Goal: Transaction & Acquisition: Purchase product/service

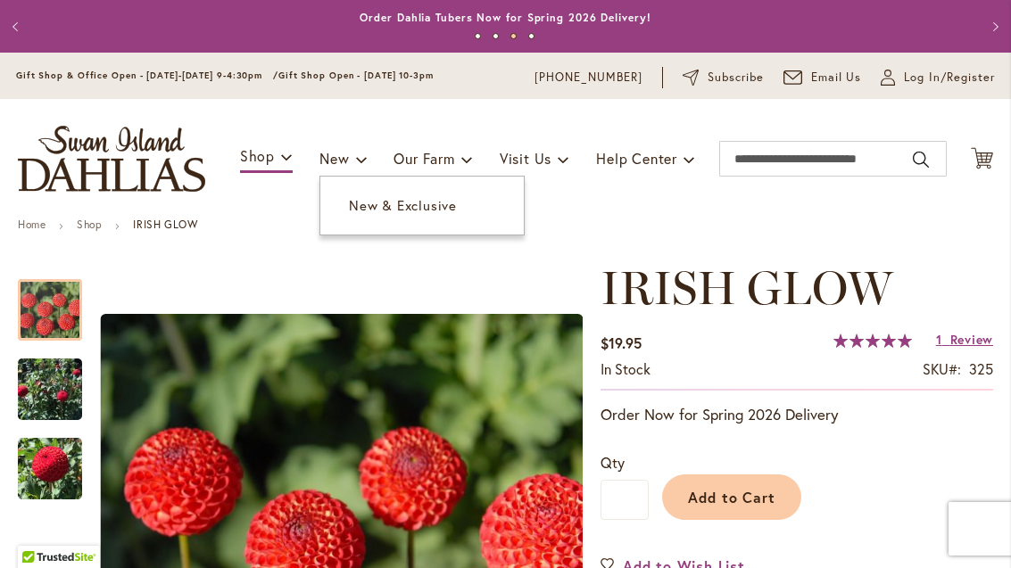
click at [447, 217] on link "New & Exclusive" at bounding box center [421, 205] width 203 height 31
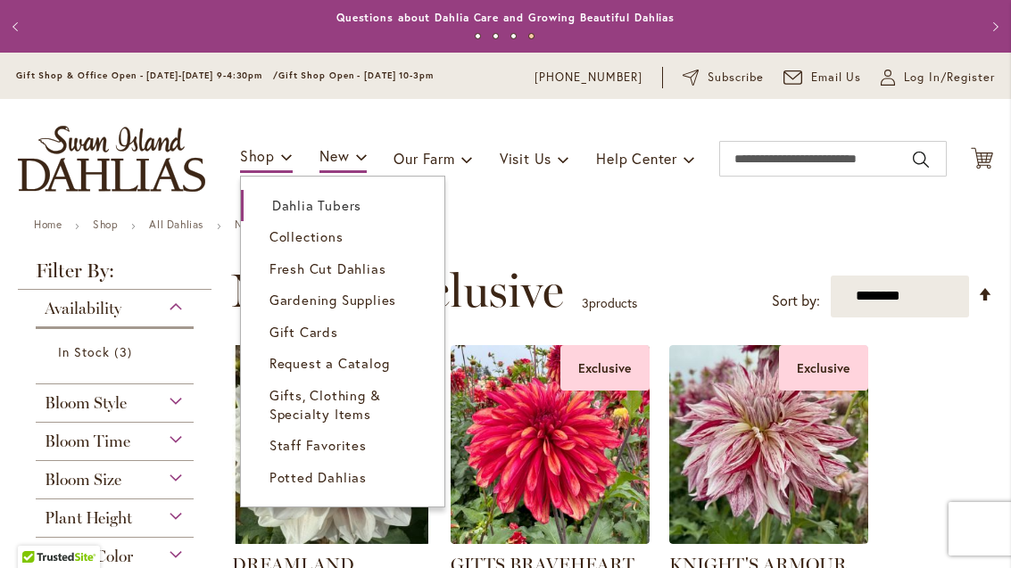
click at [357, 443] on span "Staff Favorites" at bounding box center [317, 445] width 97 height 18
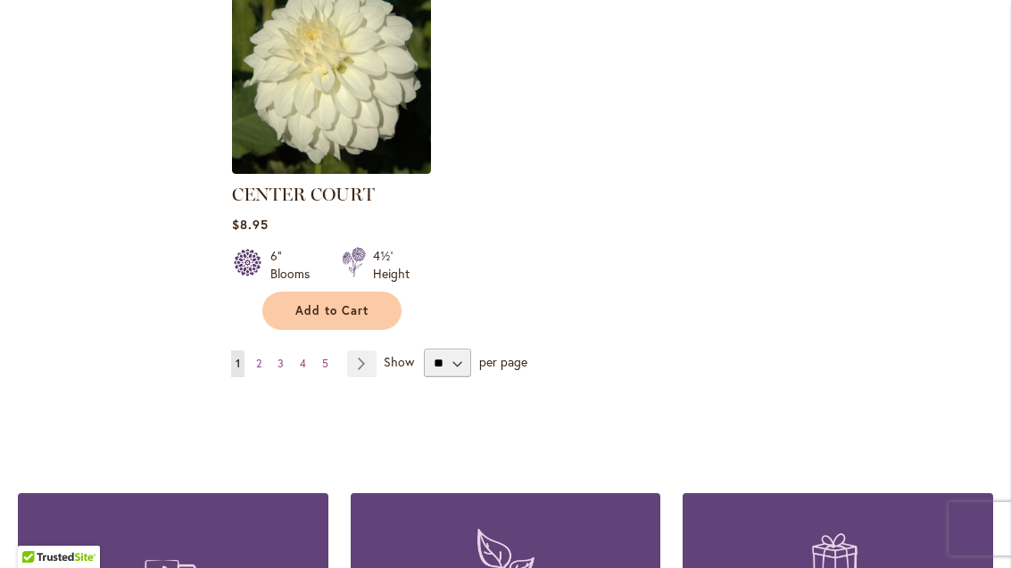
scroll to position [2307, 0]
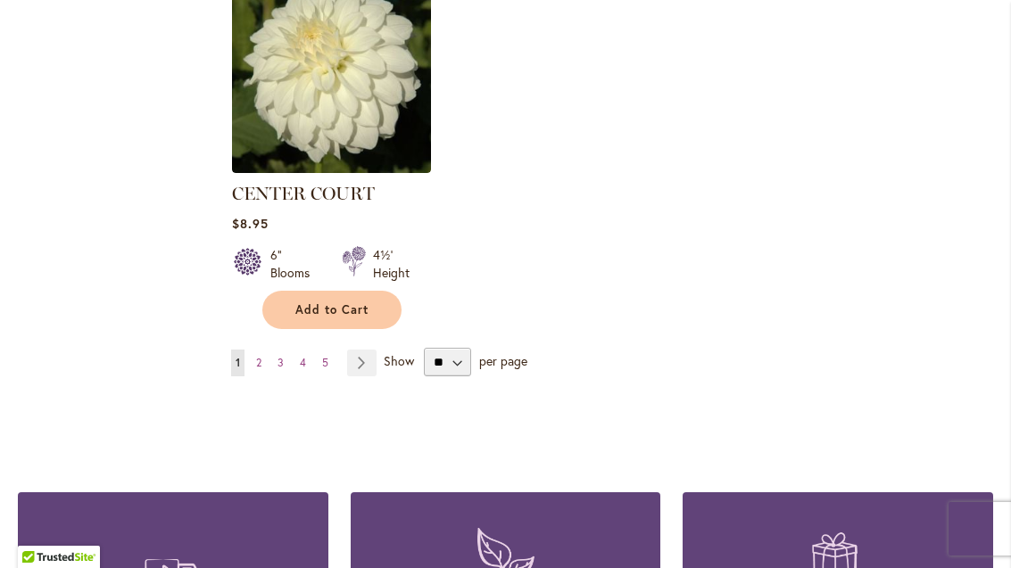
click at [275, 361] on link "Page 3" at bounding box center [280, 363] width 15 height 27
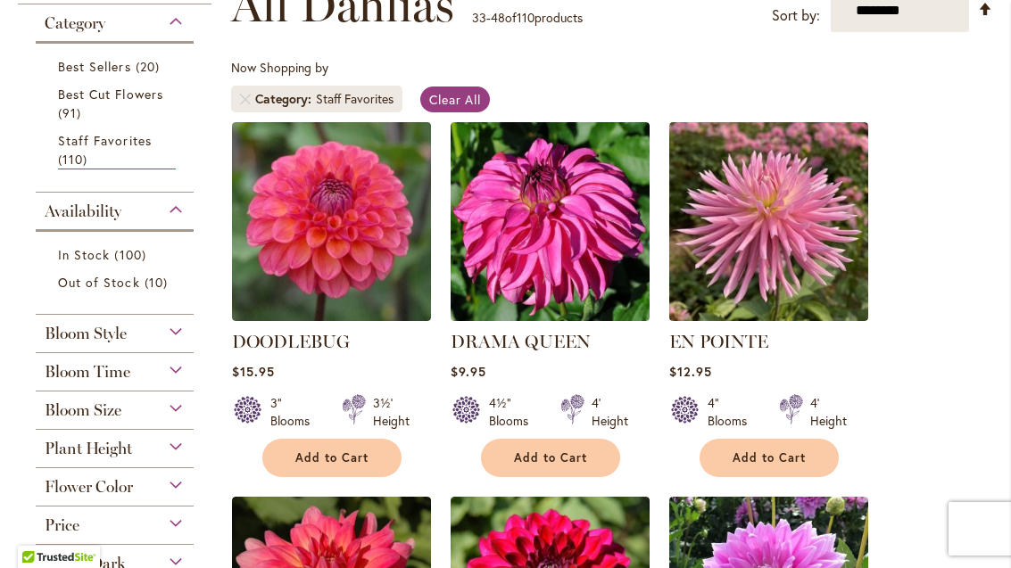
scroll to position [288, 0]
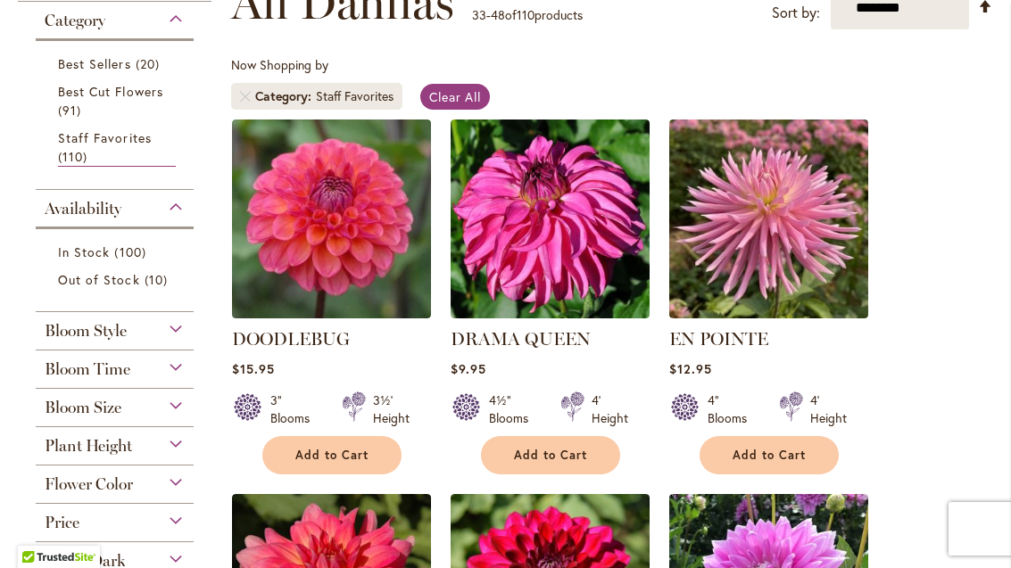
click at [575, 341] on link "DRAMA QUEEN" at bounding box center [521, 338] width 140 height 21
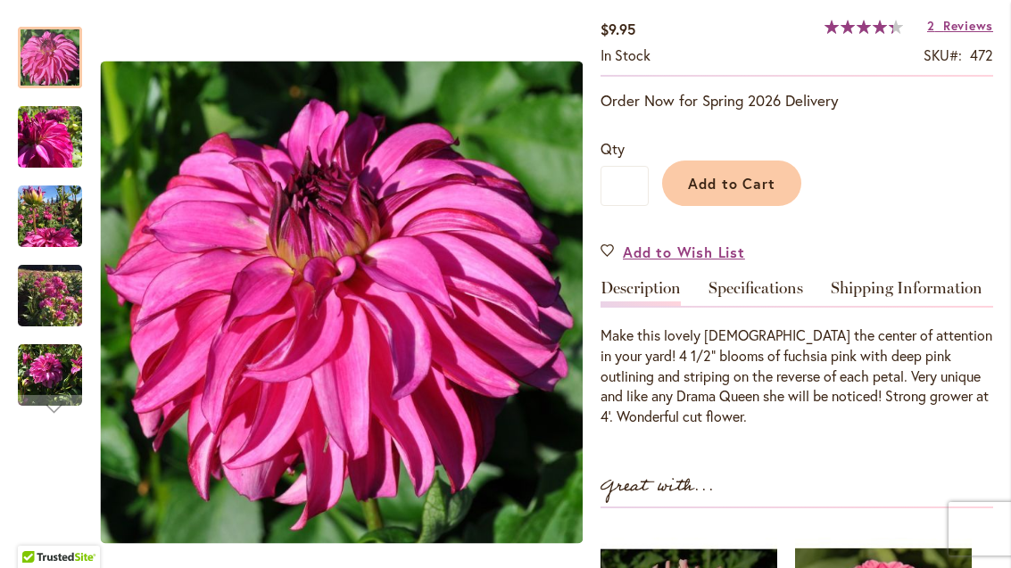
scroll to position [321, 0]
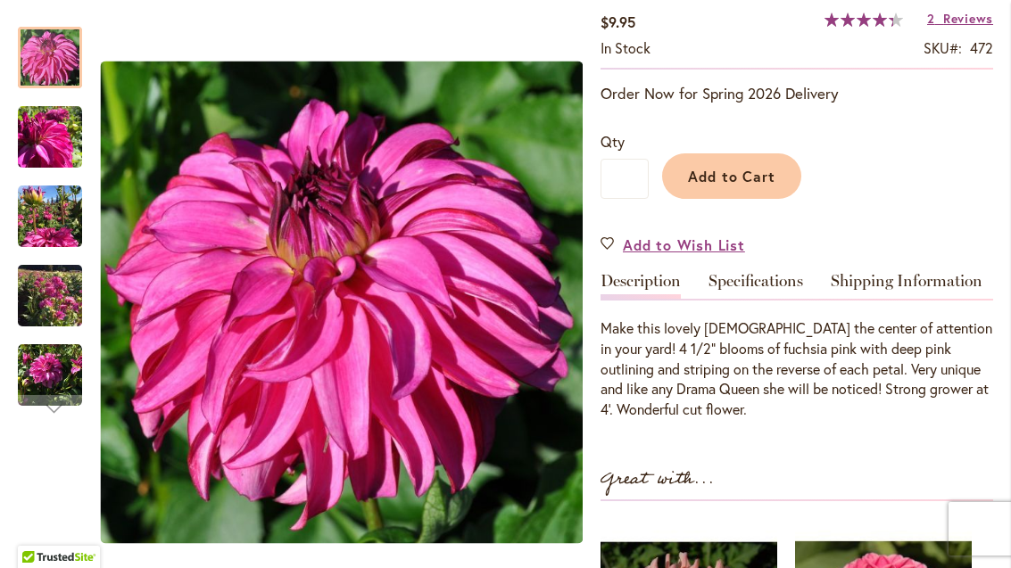
click at [752, 179] on span "Add to Cart" at bounding box center [732, 176] width 88 height 19
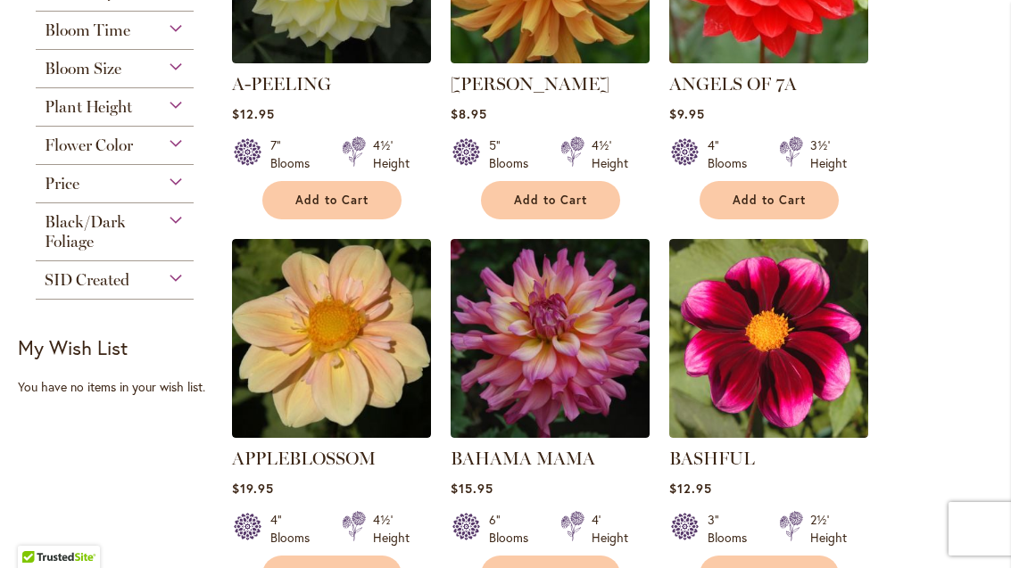
scroll to position [545, 0]
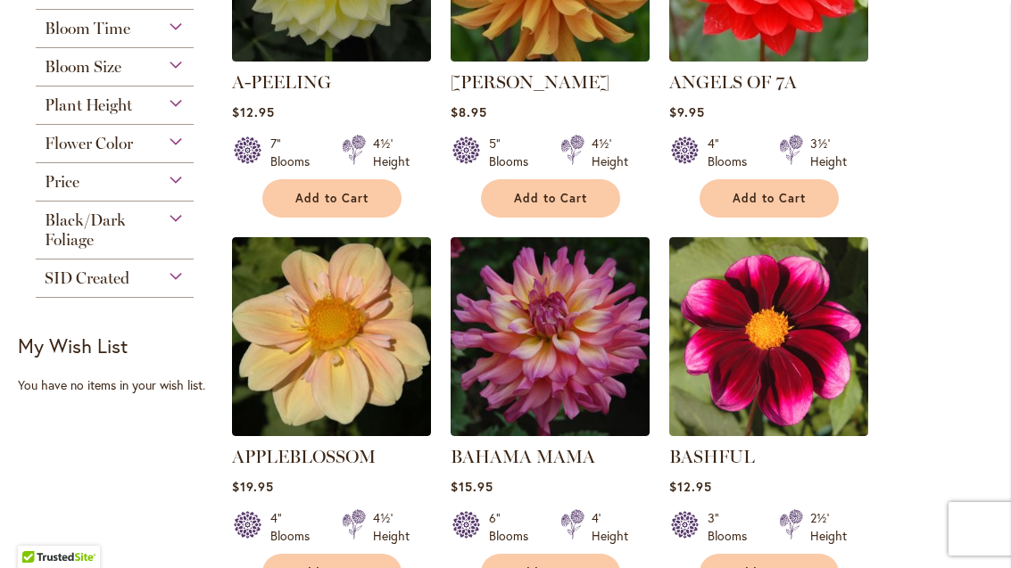
click at [360, 447] on link "APPLEBLOSSOM" at bounding box center [304, 456] width 144 height 21
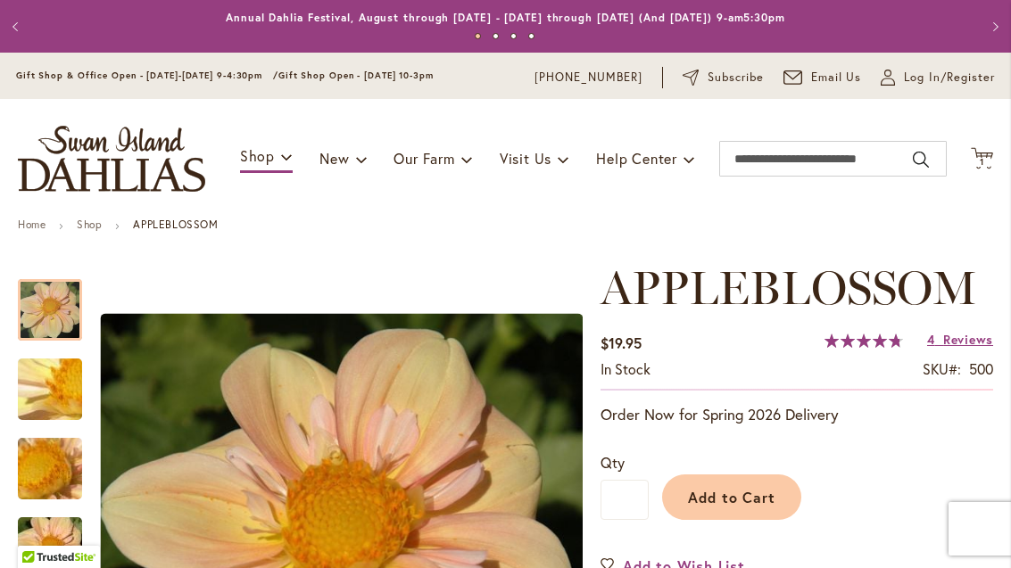
click at [757, 489] on span "Add to Cart" at bounding box center [732, 497] width 88 height 19
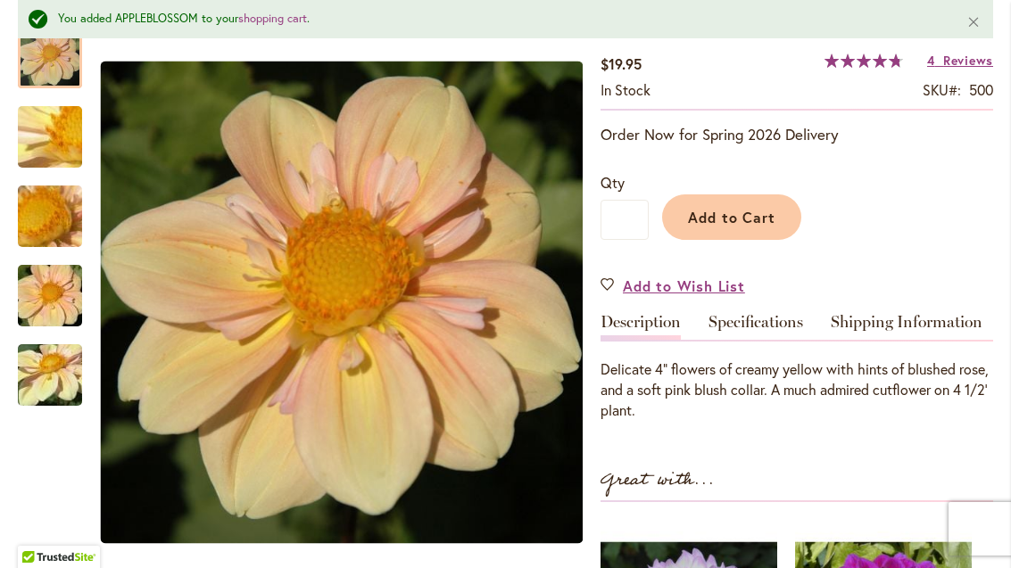
scroll to position [333, 0]
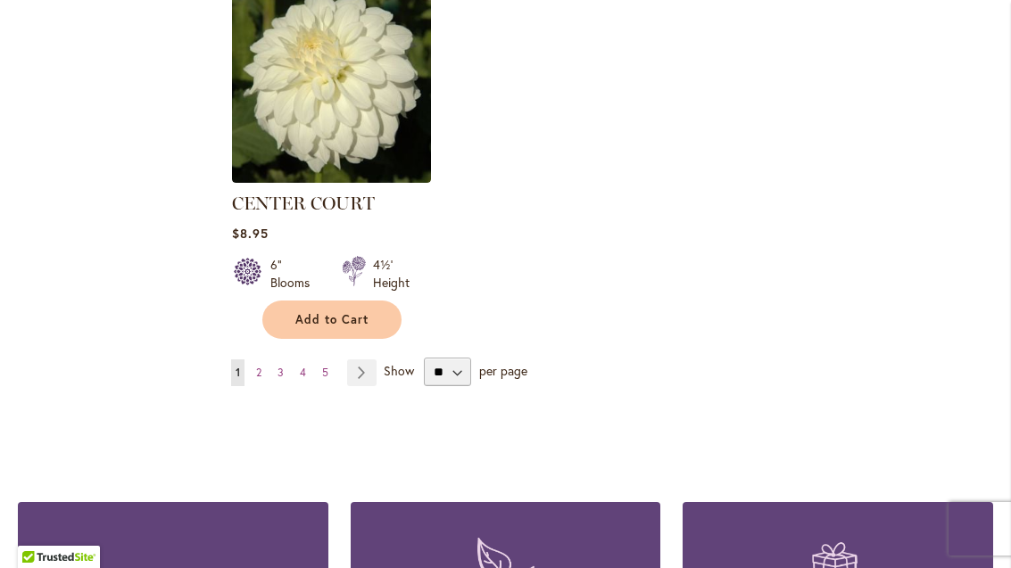
scroll to position [2298, 0]
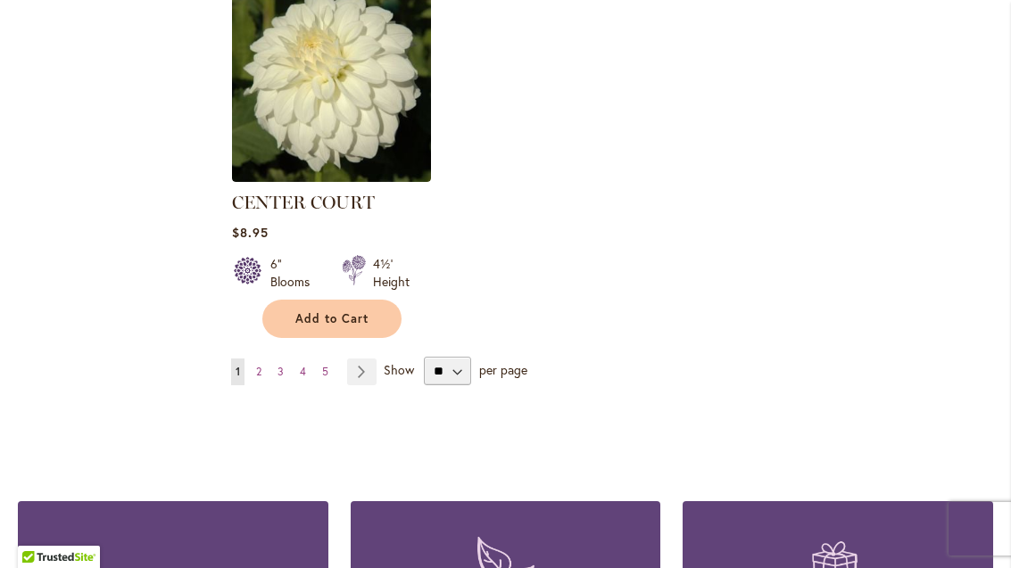
click at [265, 369] on link "Page 2" at bounding box center [259, 372] width 14 height 27
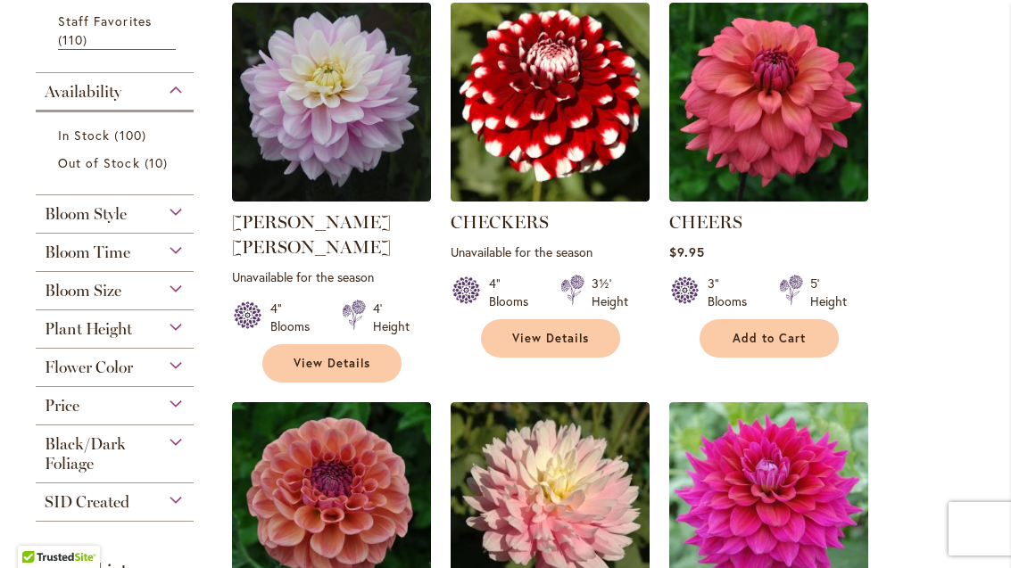
scroll to position [417, 0]
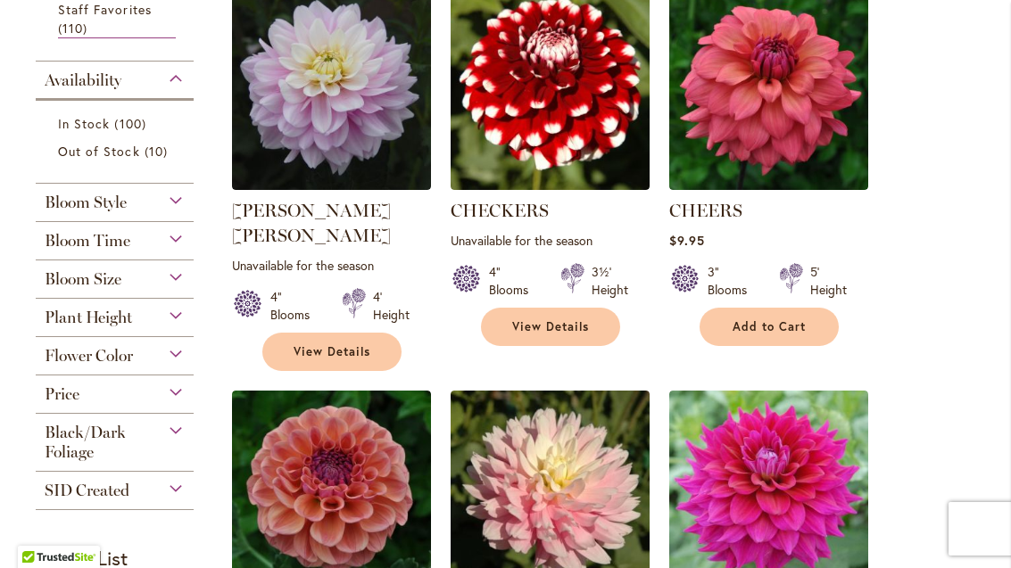
click at [802, 327] on span "Add to Cart" at bounding box center [769, 326] width 73 height 15
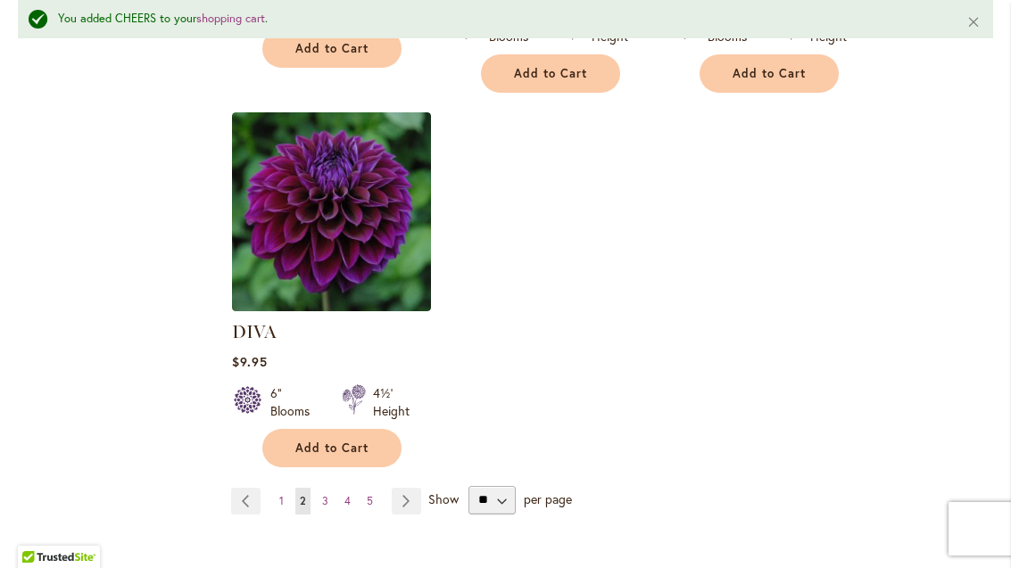
scroll to position [2317, 0]
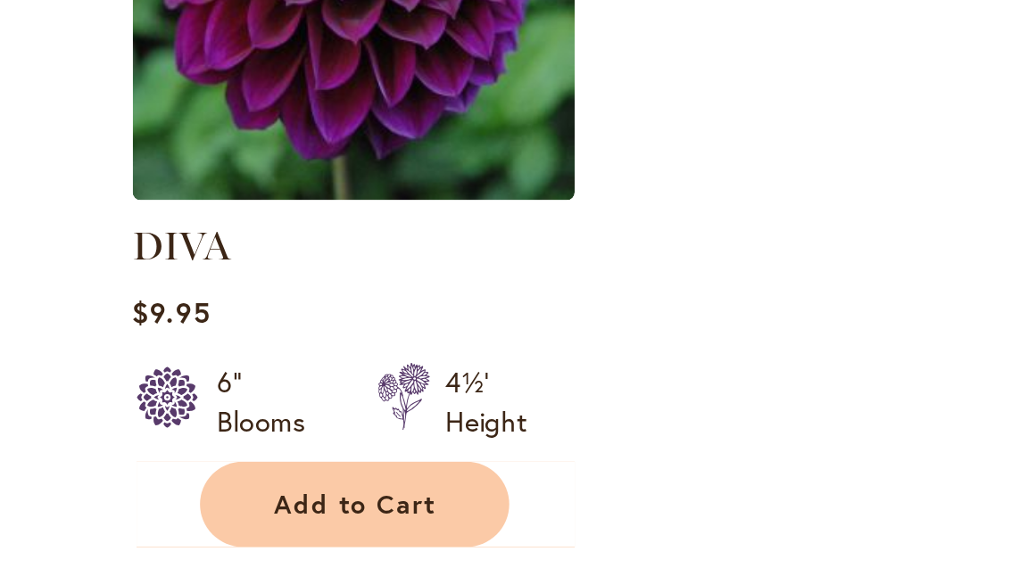
click at [318, 487] on link "Page 3" at bounding box center [325, 500] width 15 height 27
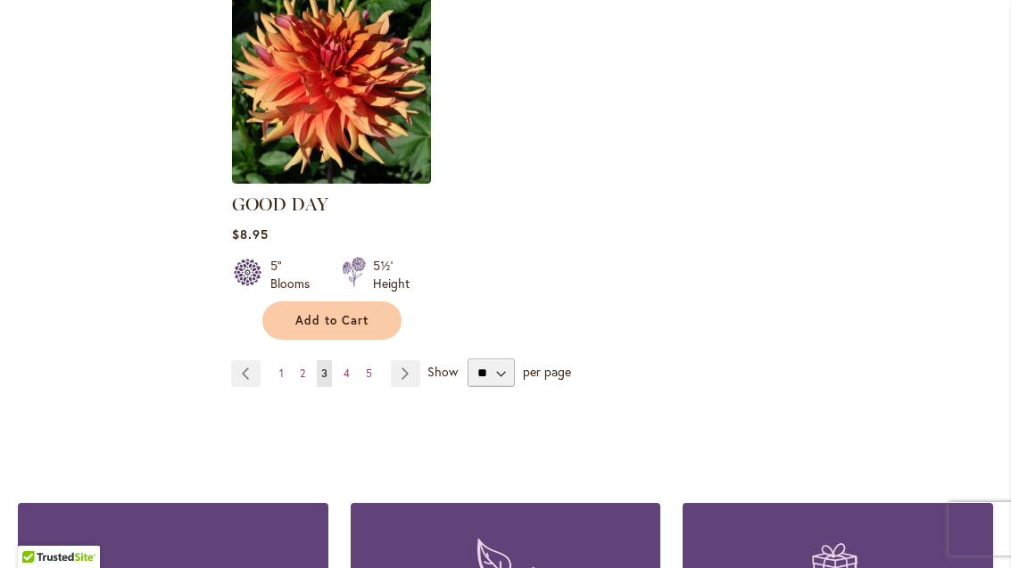
scroll to position [2356, 0]
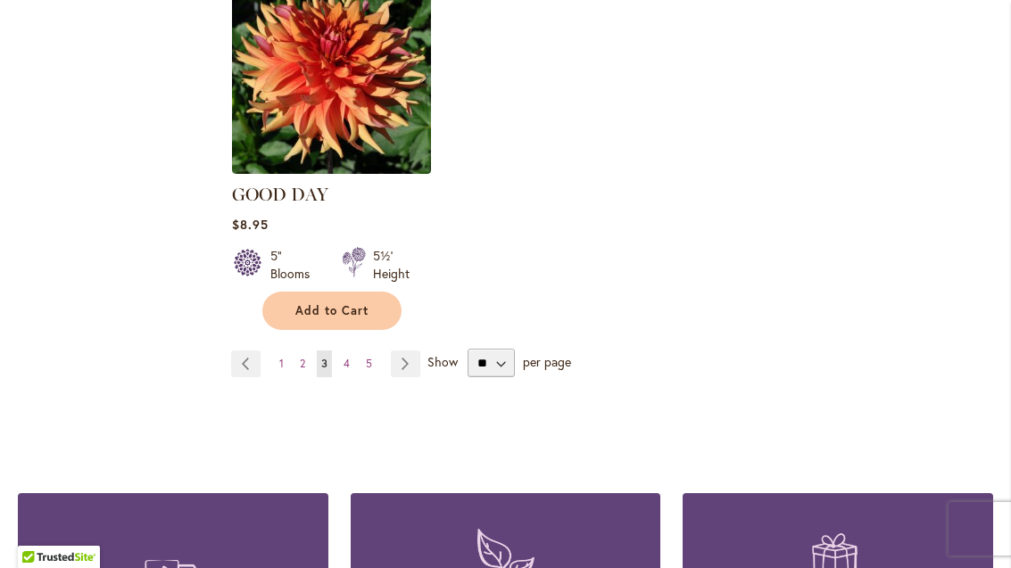
click at [351, 351] on link "Page 4" at bounding box center [346, 364] width 15 height 27
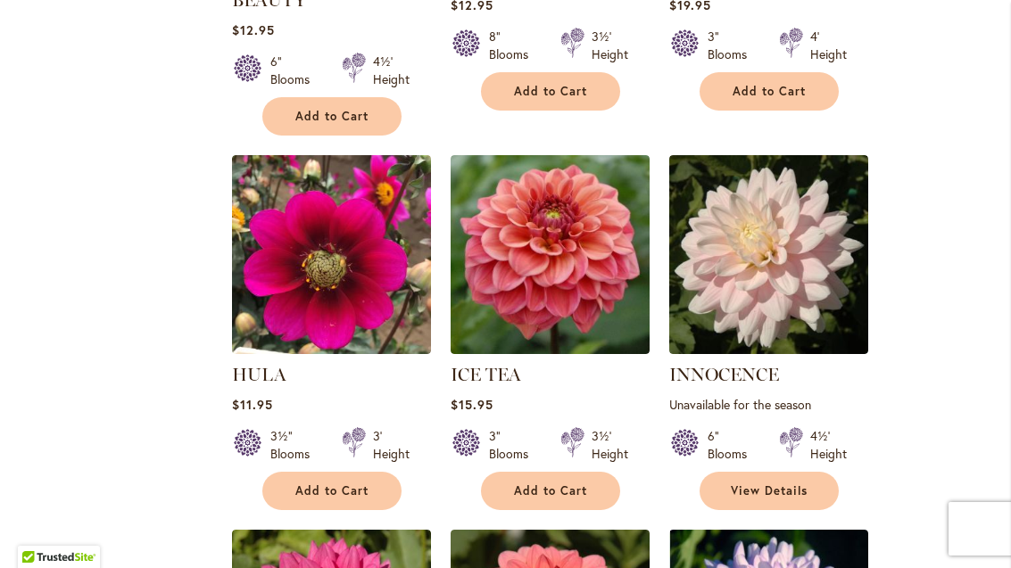
scroll to position [1029, 0]
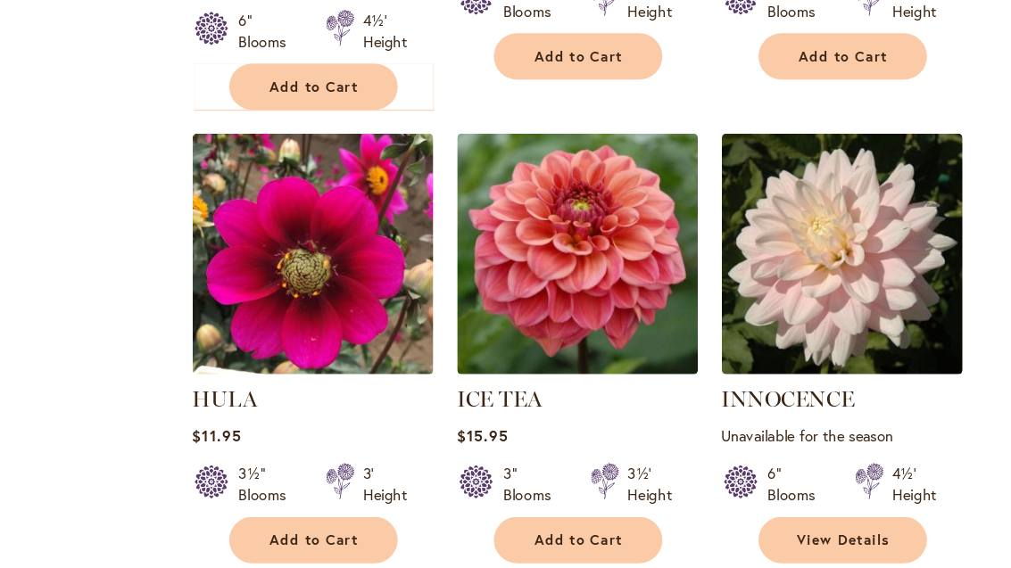
click at [514, 482] on span "Add to Cart" at bounding box center [550, 489] width 73 height 15
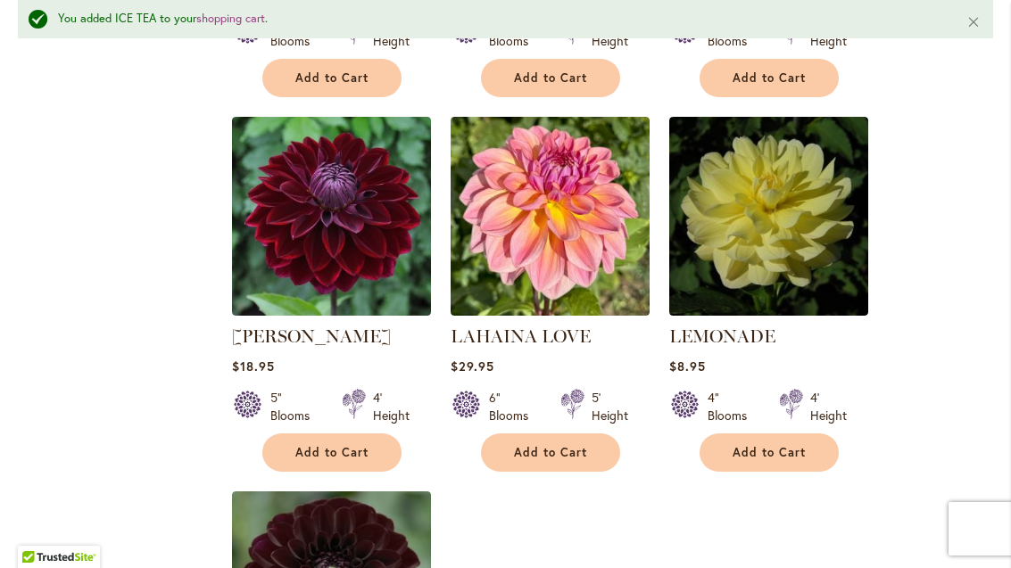
scroll to position [1871, 0]
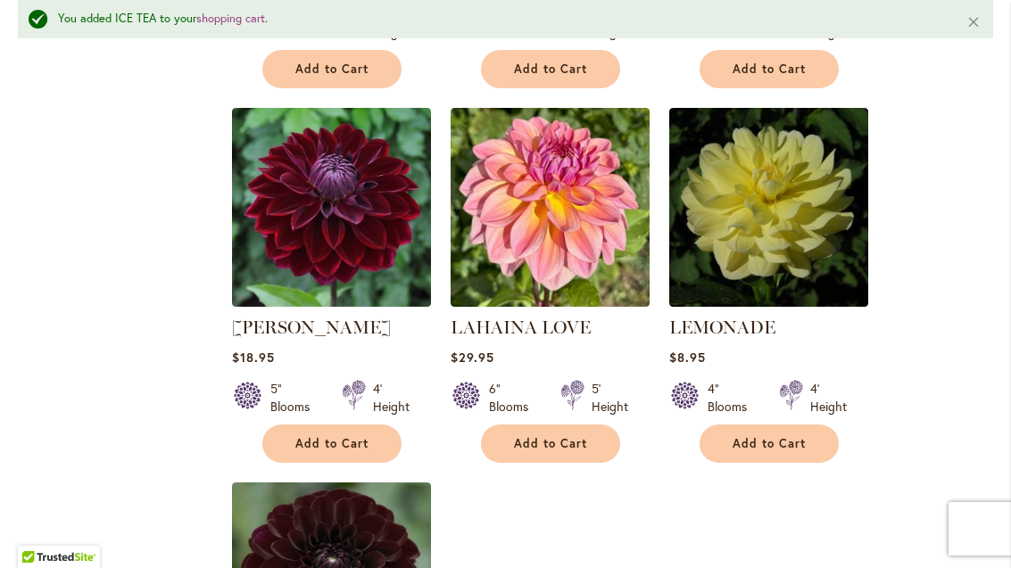
click at [587, 447] on button "Add to Cart" at bounding box center [550, 444] width 139 height 38
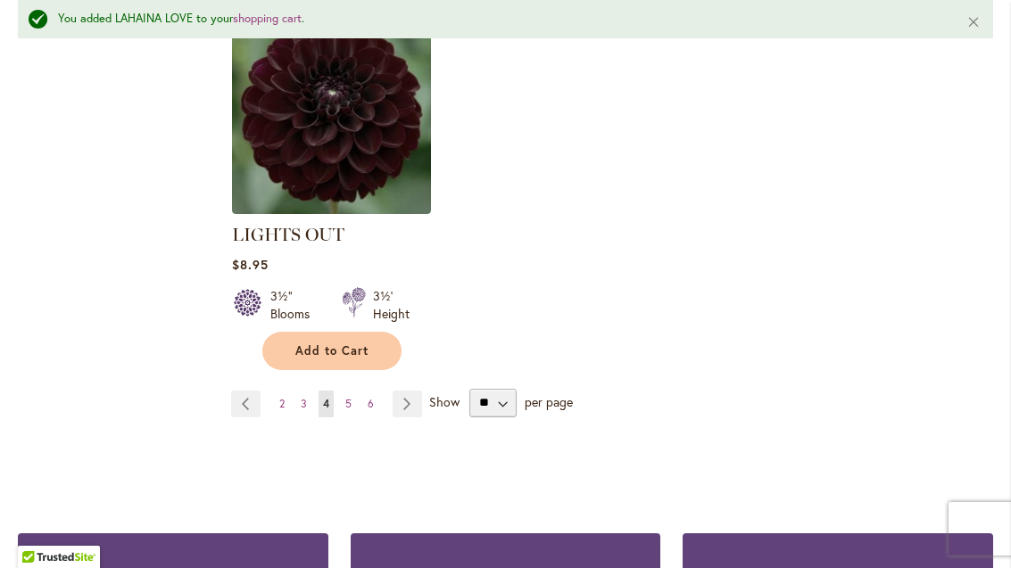
scroll to position [2340, 0]
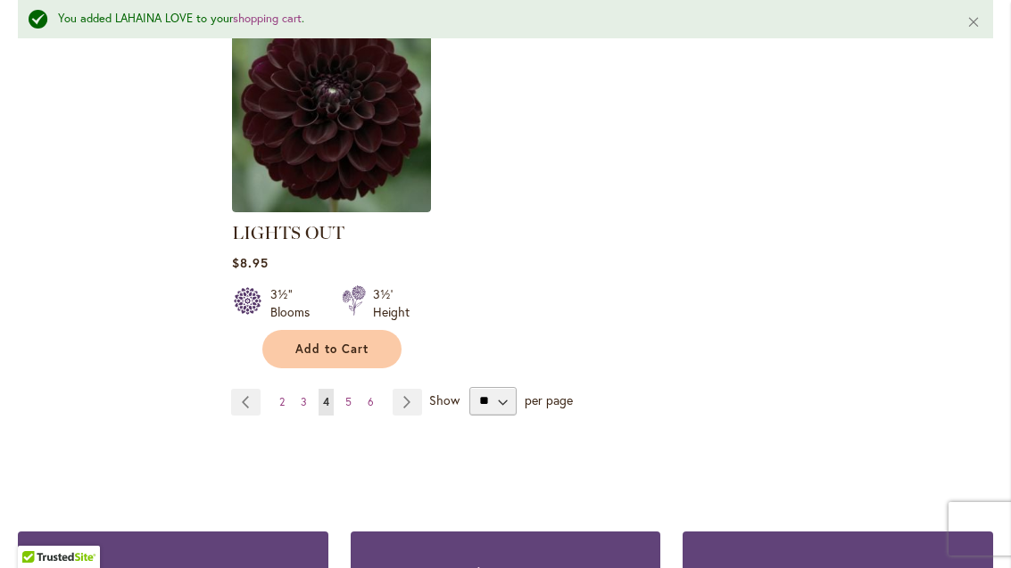
click at [363, 398] on link "Page 6" at bounding box center [370, 402] width 15 height 27
click at [363, 393] on link "Page 6" at bounding box center [370, 402] width 15 height 27
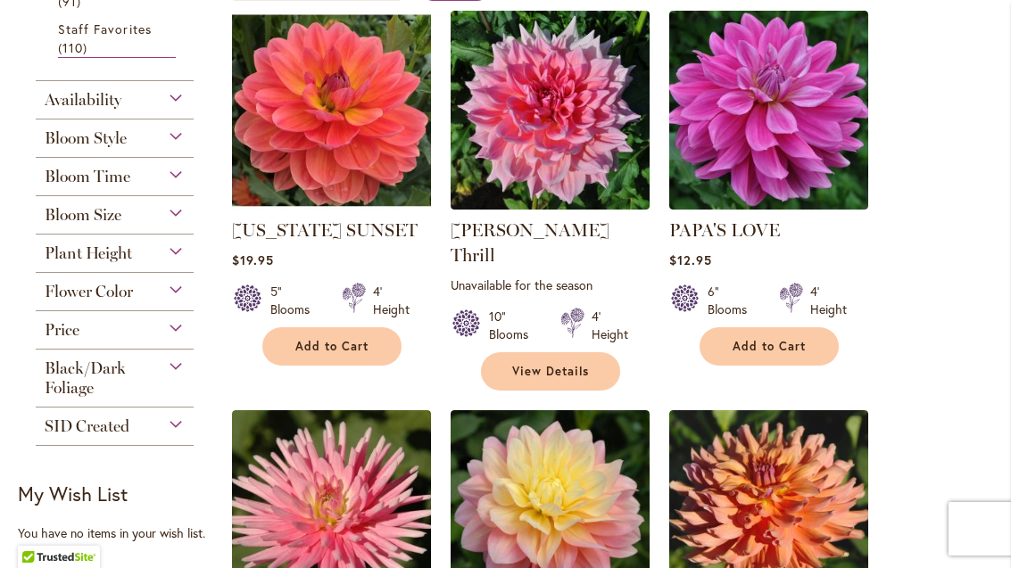
scroll to position [419, 0]
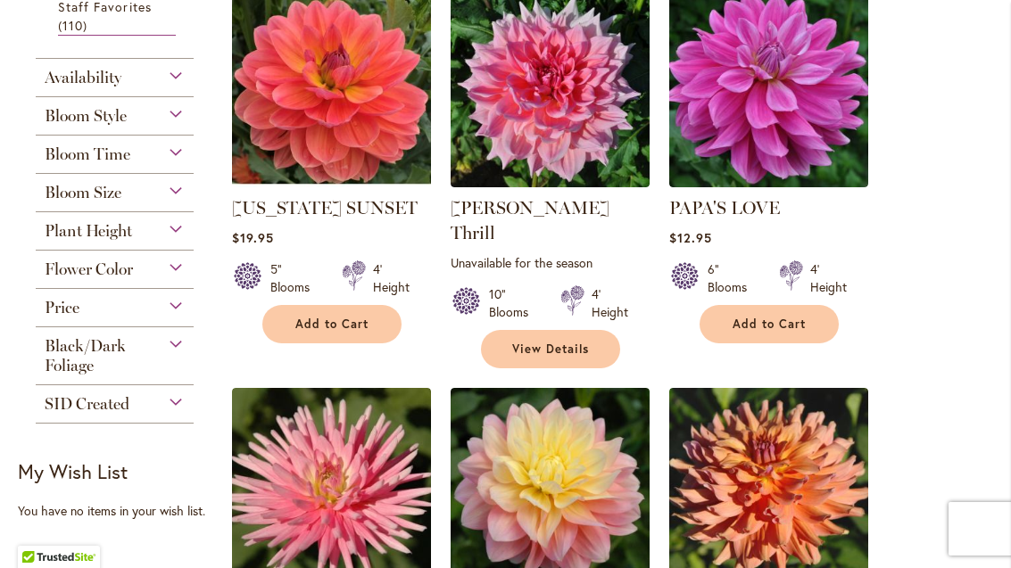
click at [810, 325] on button "Add to Cart" at bounding box center [769, 324] width 139 height 38
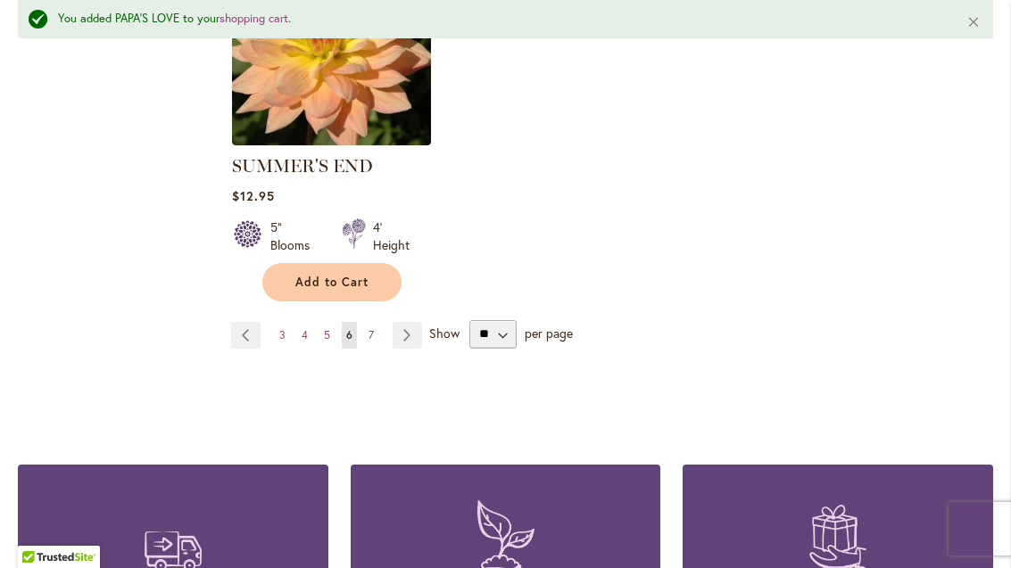
scroll to position [2433, 0]
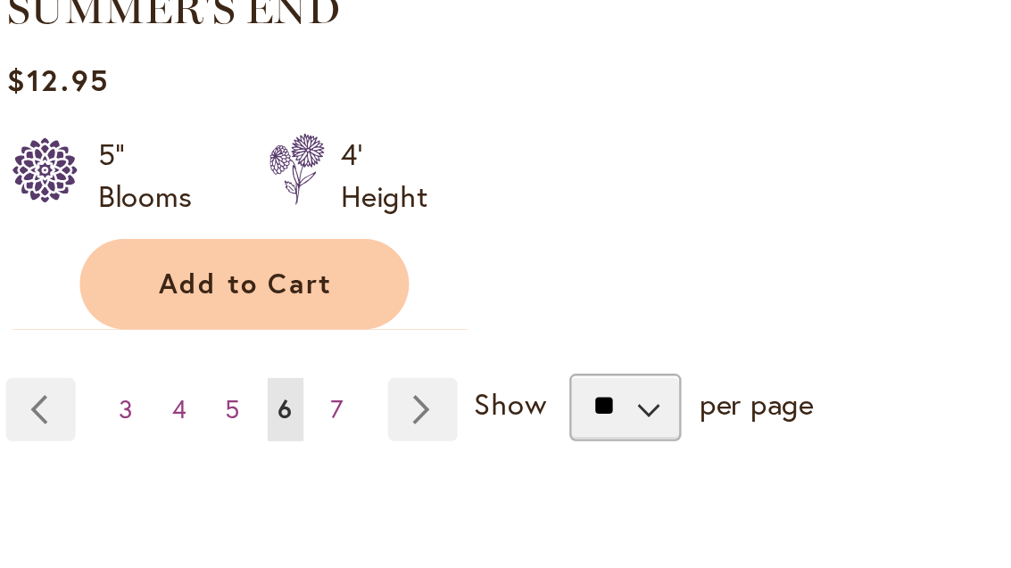
click at [364, 321] on link "Page 7" at bounding box center [371, 334] width 14 height 27
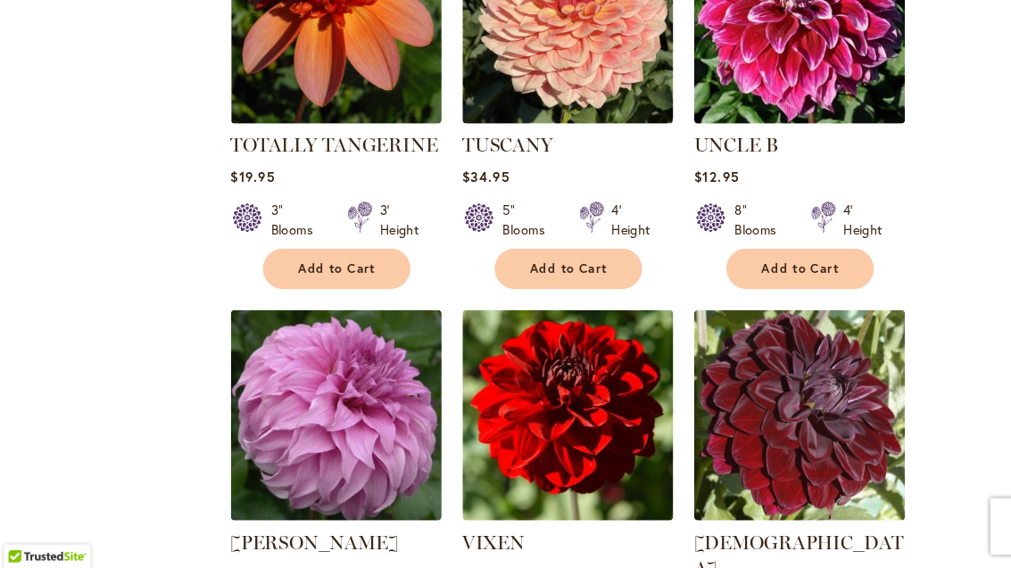
scroll to position [1234, 0]
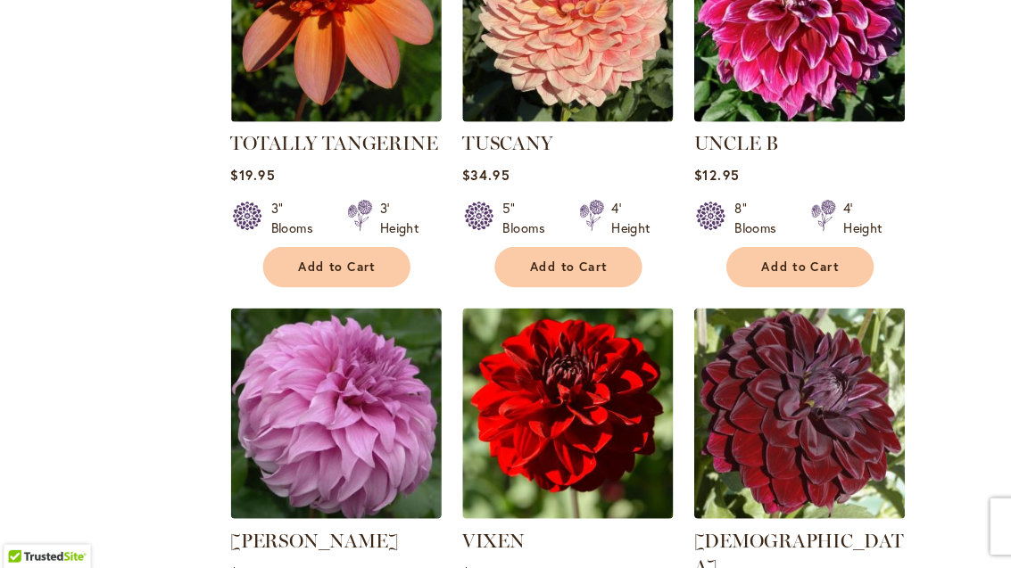
click at [576, 265] on button "Add to Cart" at bounding box center [550, 284] width 139 height 38
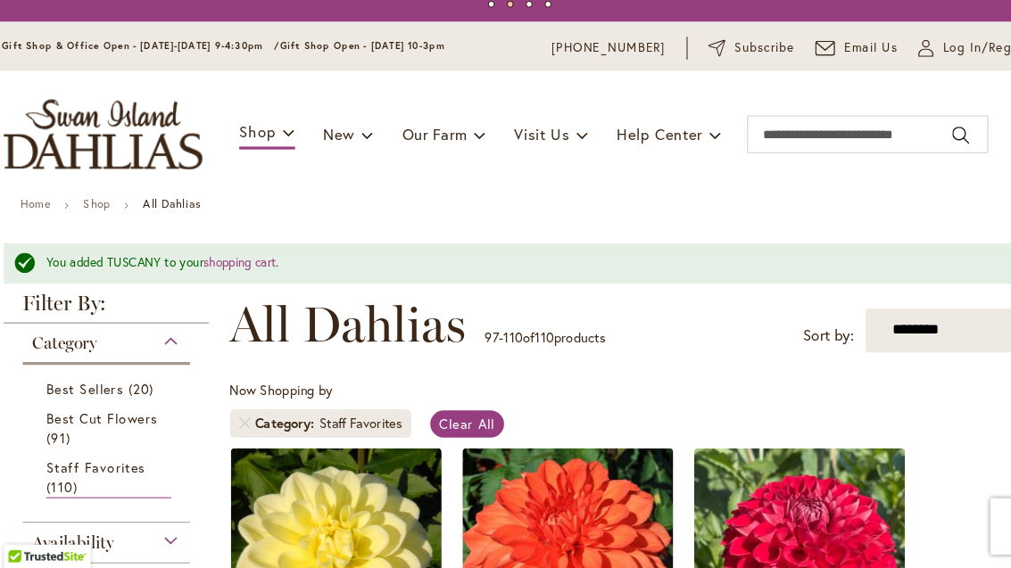
scroll to position [0, 0]
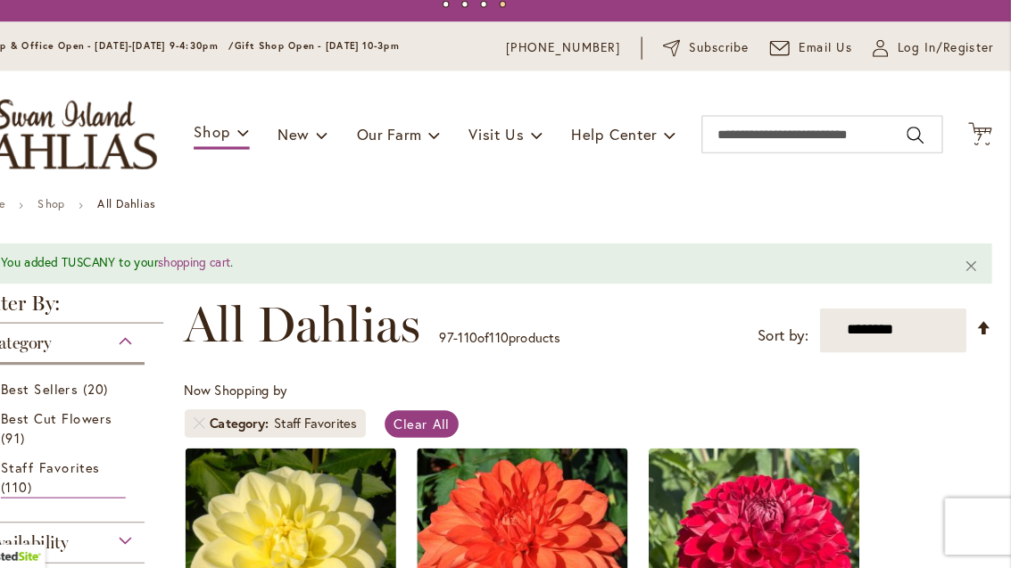
click at [980, 156] on span "7" at bounding box center [982, 162] width 5 height 12
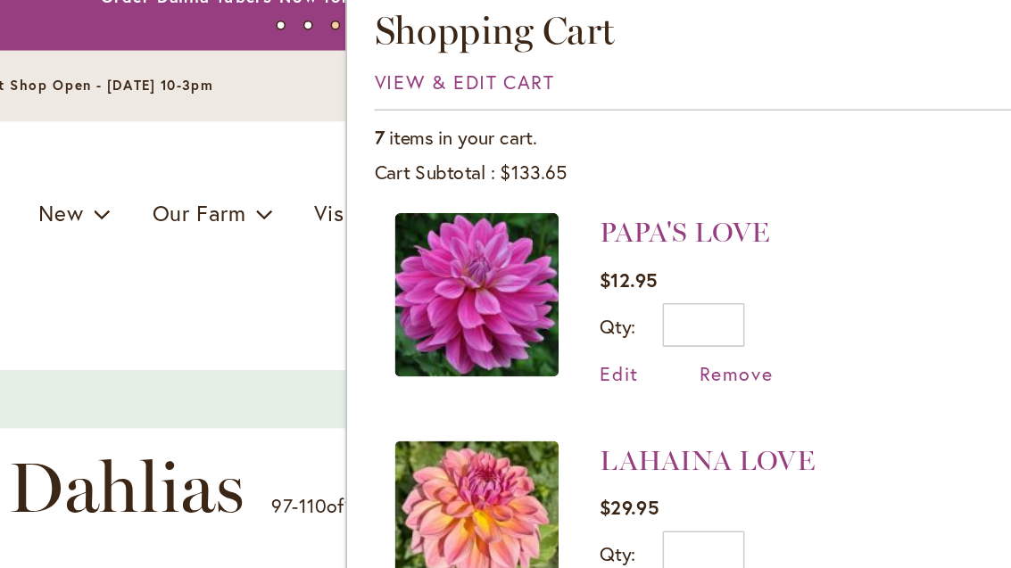
scroll to position [138, 0]
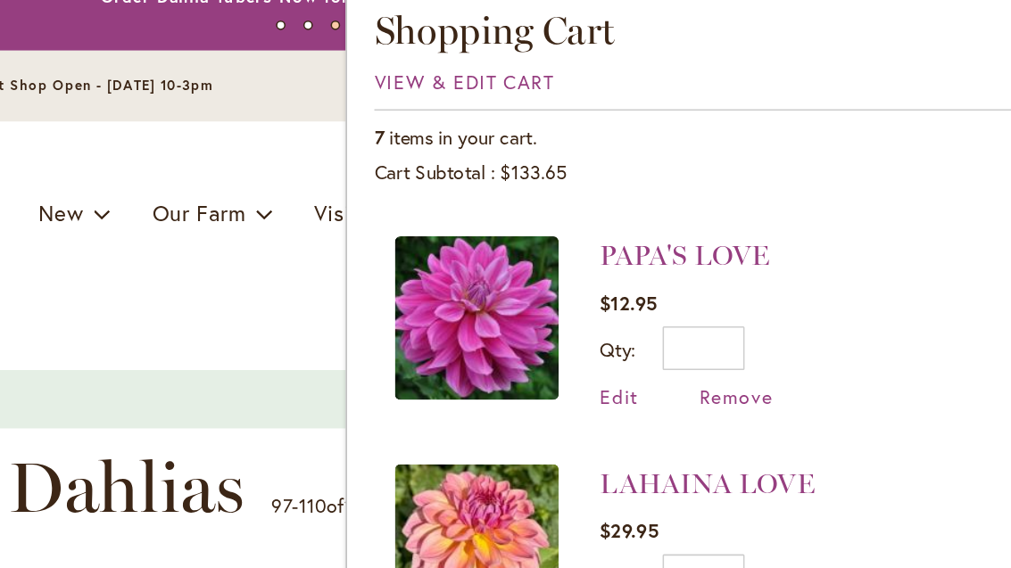
click at [751, 270] on span "Remove" at bounding box center [775, 278] width 48 height 17
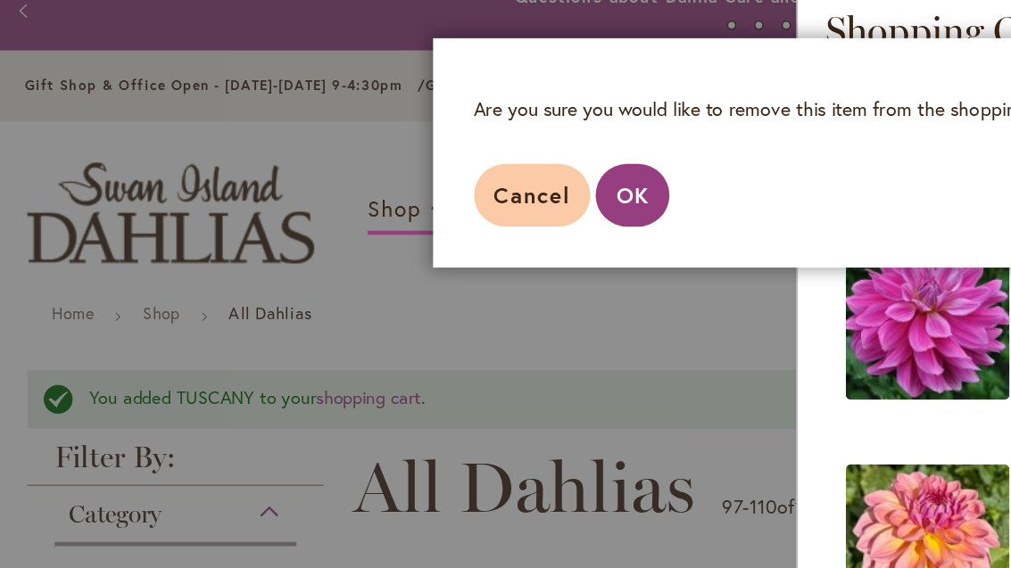
click at [416, 137] on span "OK" at bounding box center [412, 146] width 21 height 19
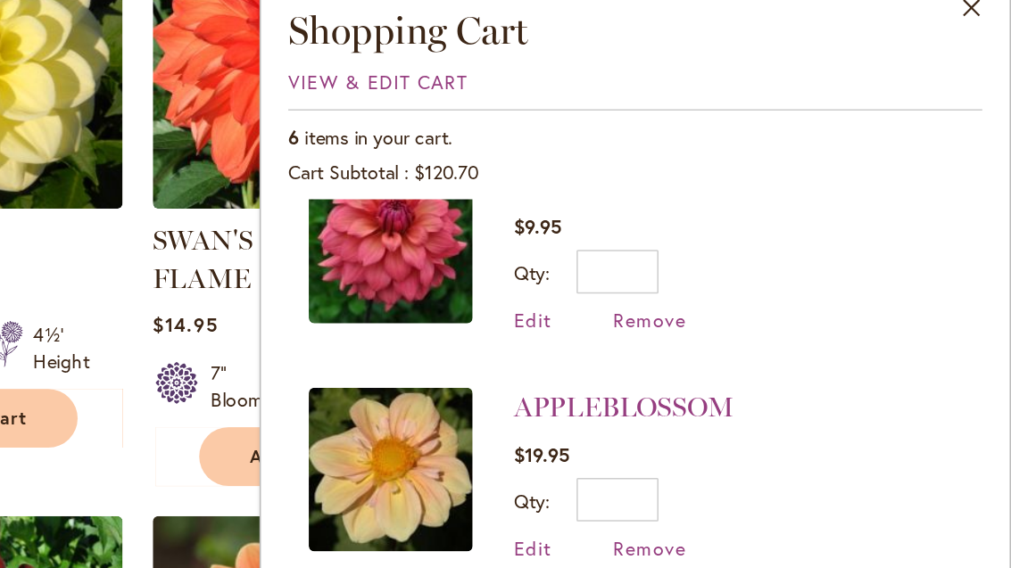
scroll to position [451, 0]
